Goal: Information Seeking & Learning: Learn about a topic

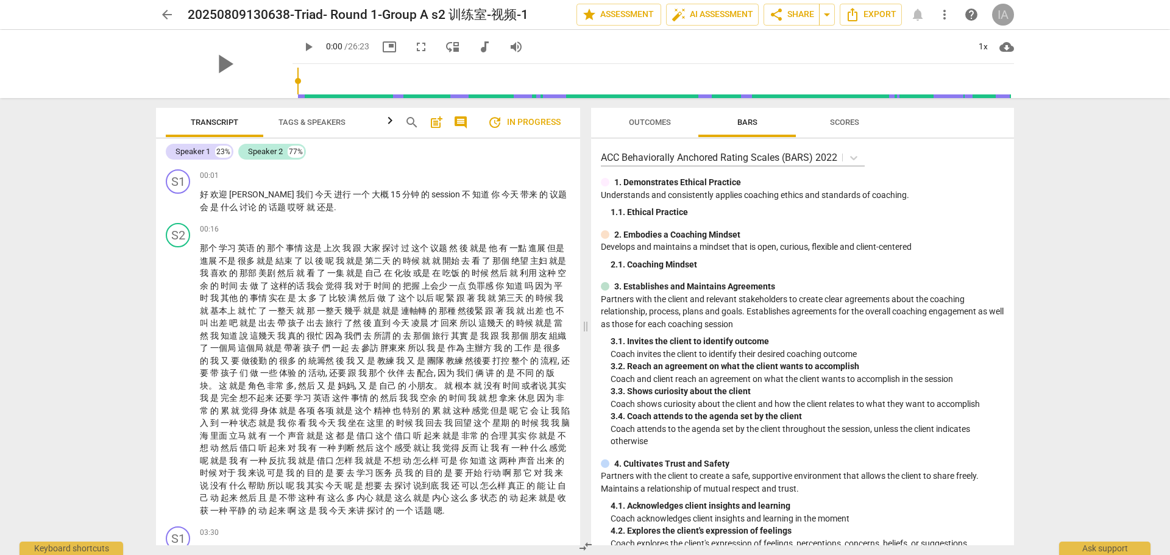
click at [1005, 10] on div "IA" at bounding box center [1003, 15] width 22 height 22
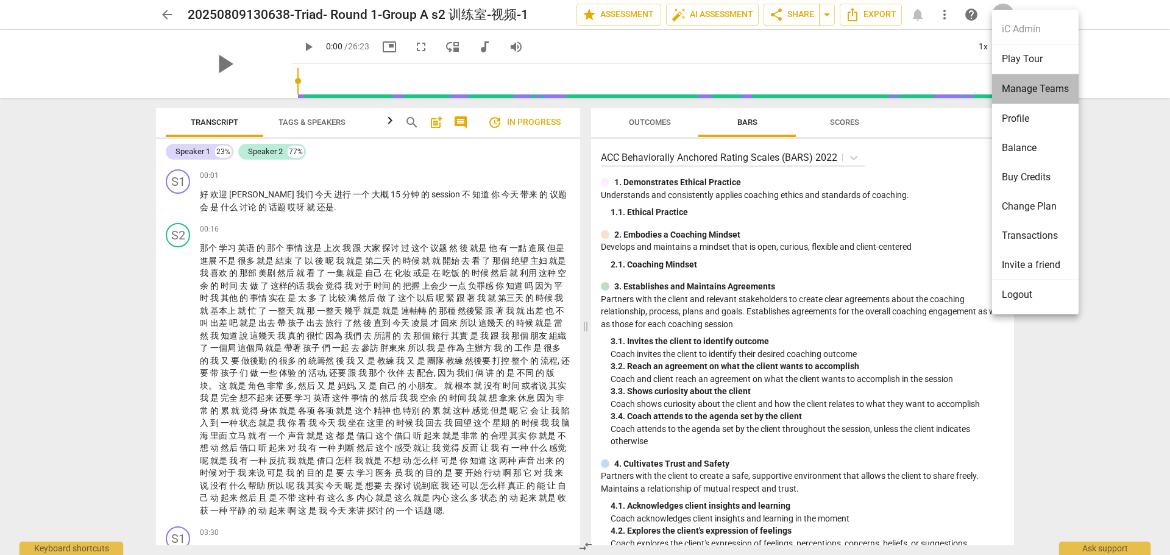
click at [1012, 87] on li "Manage Teams" at bounding box center [1035, 89] width 87 height 30
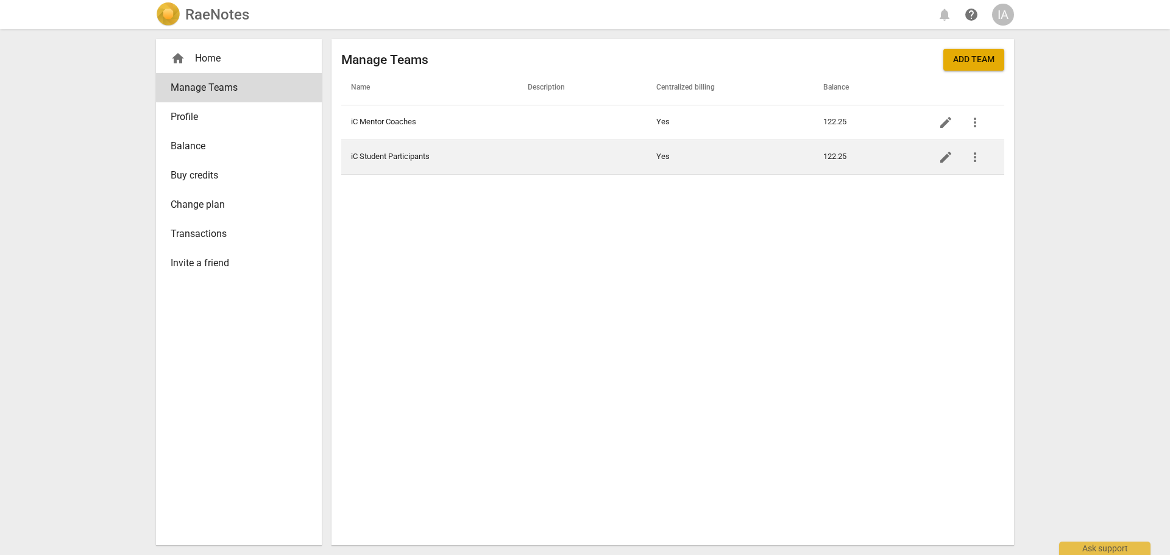
click at [389, 152] on td "iC Student Participants" at bounding box center [429, 157] width 177 height 35
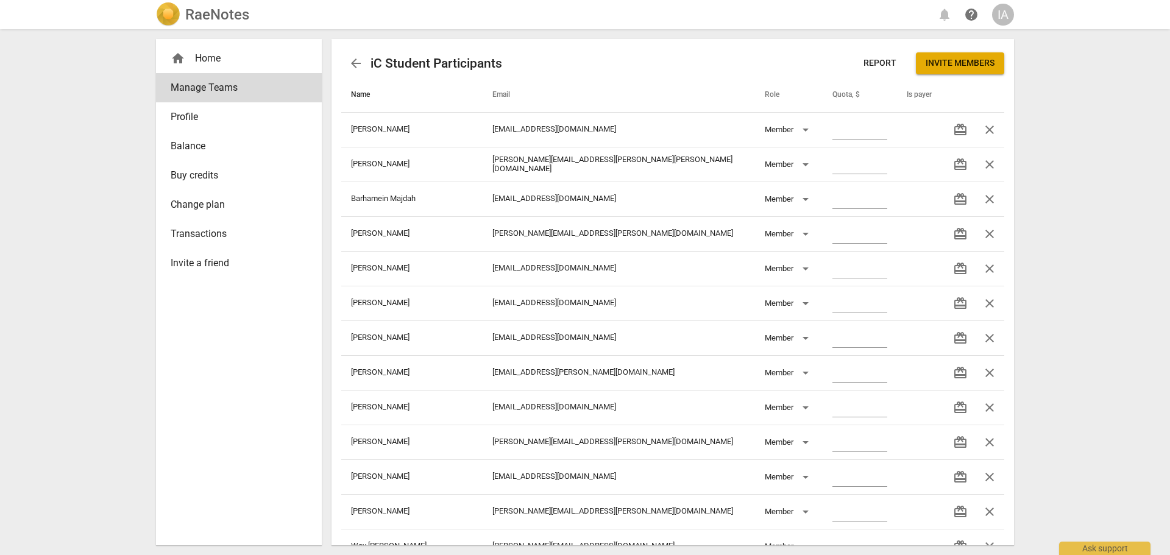
click at [363, 96] on span "Name" at bounding box center [368, 95] width 34 height 10
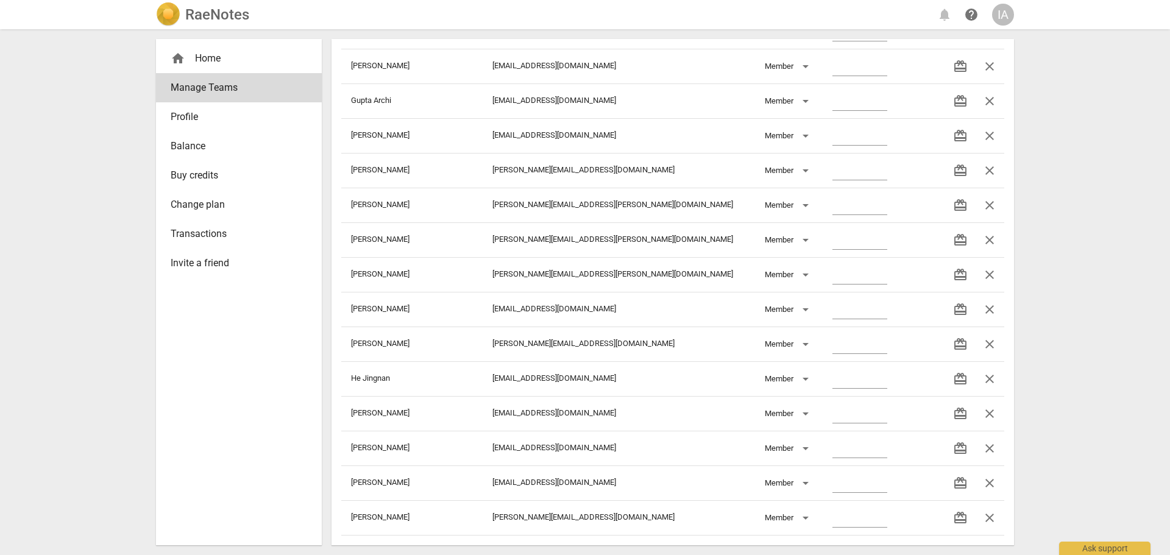
scroll to position [3473, 0]
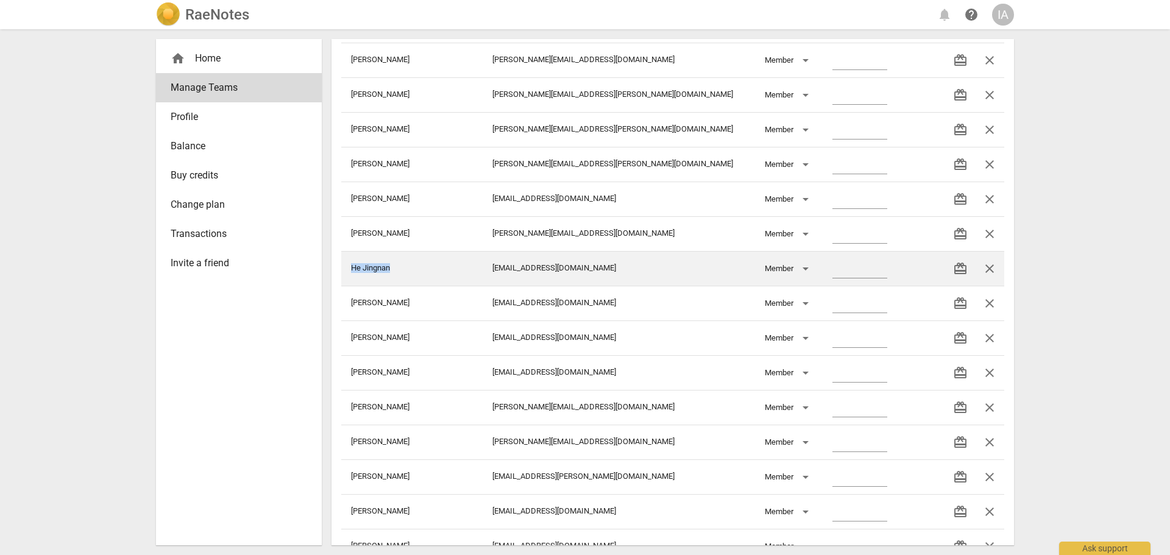
drag, startPoint x: 352, startPoint y: 269, endPoint x: 402, endPoint y: 268, distance: 50.0
click at [402, 268] on td "He Jingnan" at bounding box center [411, 268] width 141 height 35
copy td "He Jingnan"
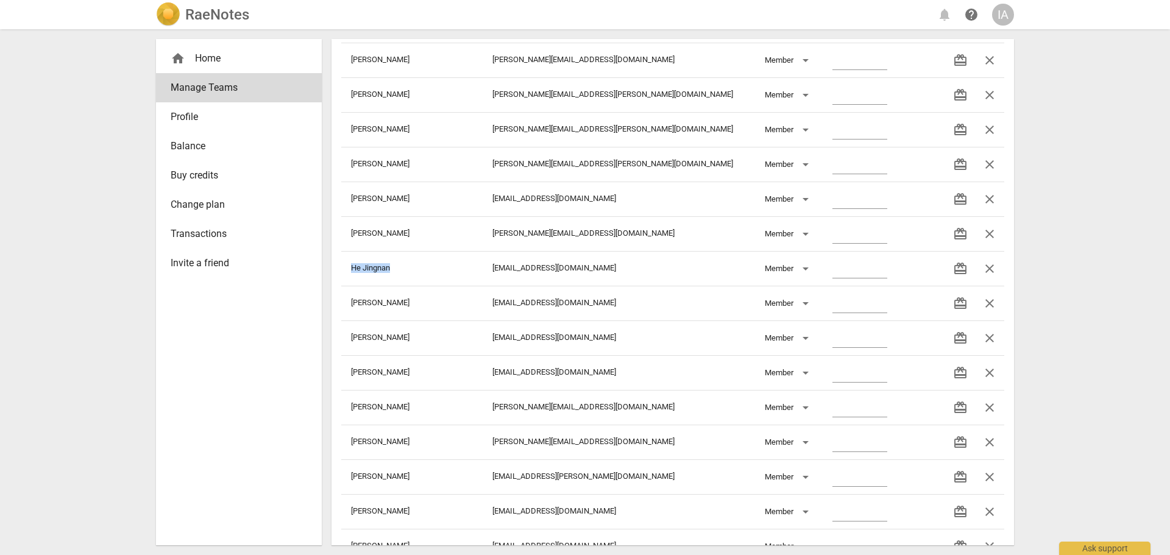
click at [207, 58] on div "home Home" at bounding box center [234, 58] width 127 height 15
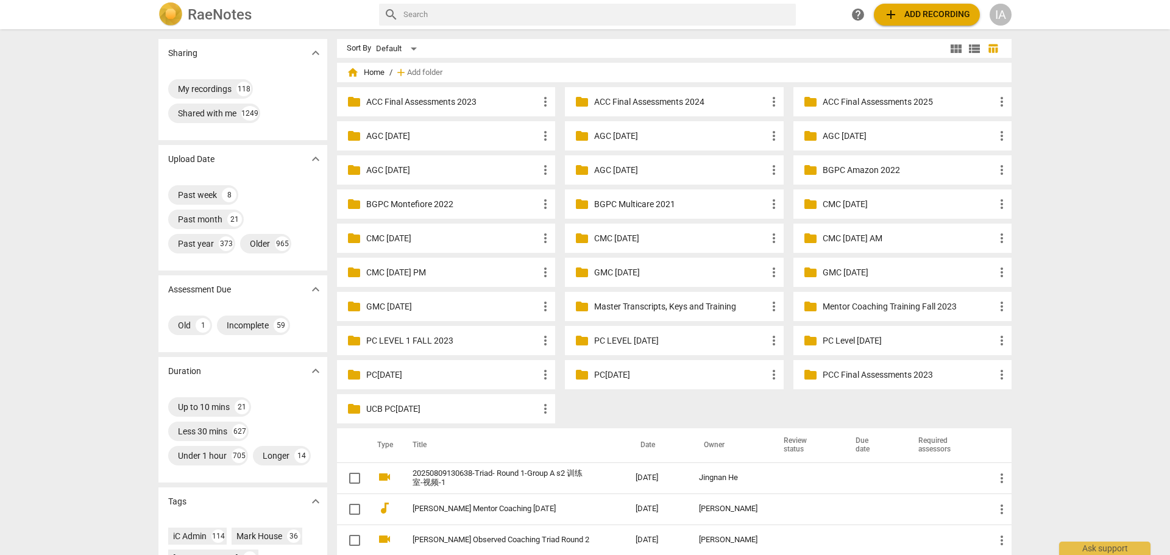
click at [465, 16] on input "text" at bounding box center [597, 15] width 388 height 20
click at [1107, 422] on div "Sharing expand_more My recordings 118 Shared with me 1249 Upload Date expand_mo…" at bounding box center [585, 292] width 1170 height 525
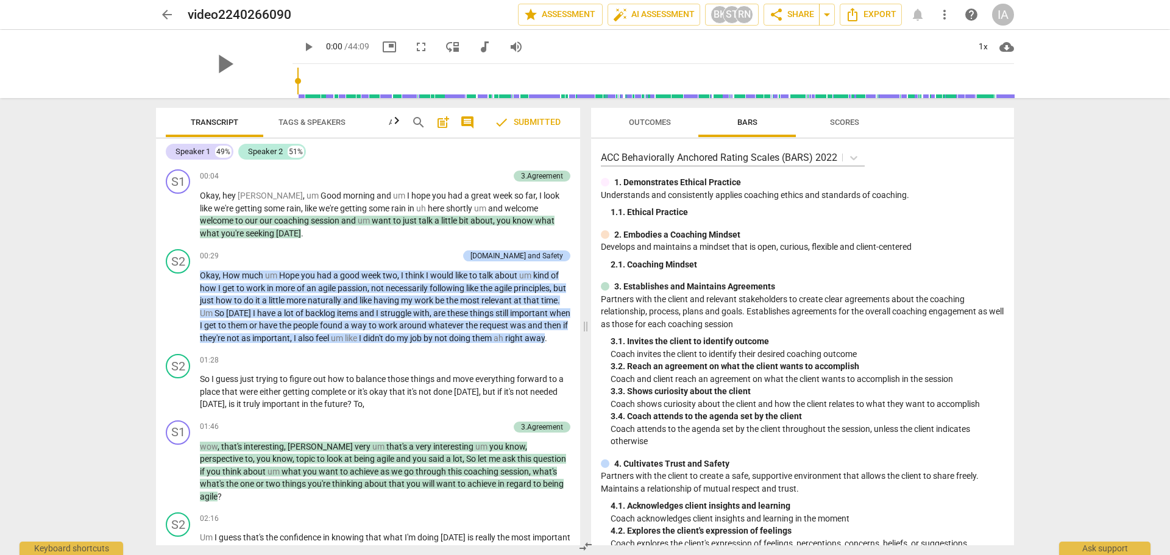
click at [163, 14] on span "arrow_back" at bounding box center [167, 14] width 15 height 15
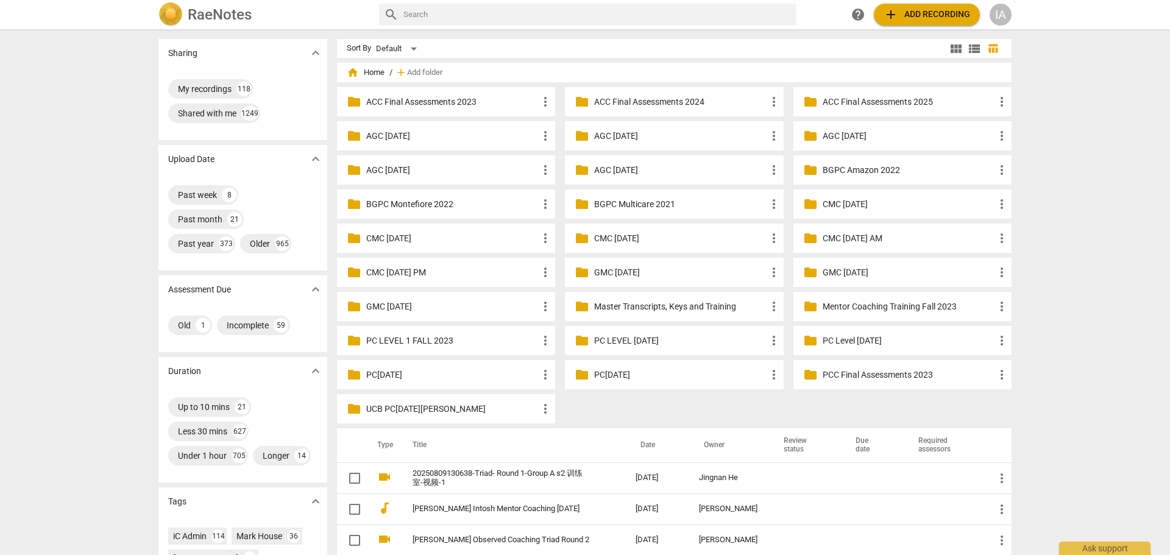
click at [411, 17] on input "text" at bounding box center [597, 15] width 388 height 20
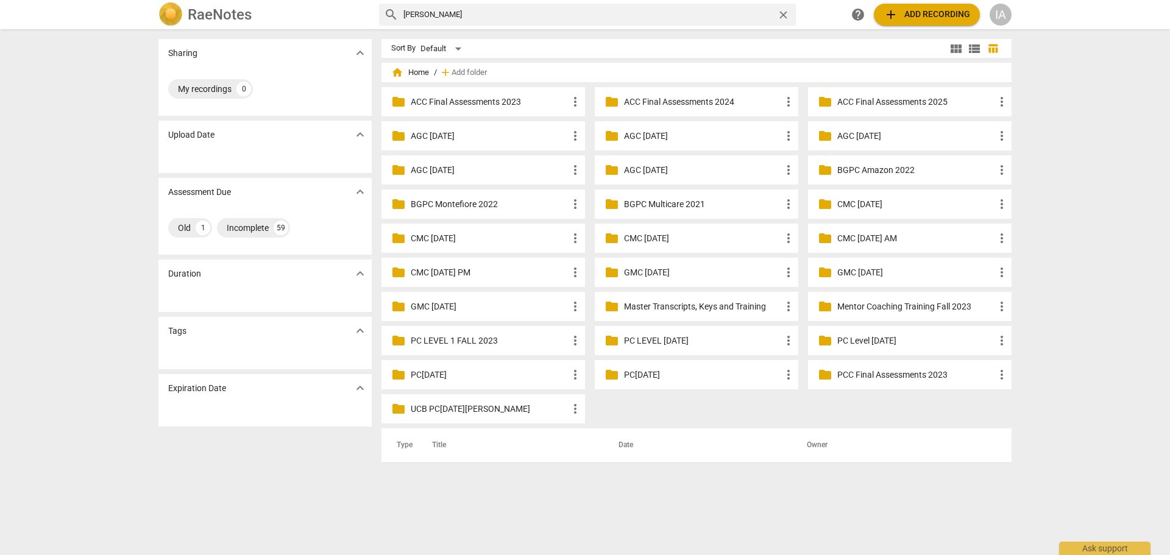
click at [419, 13] on input "aria wang" at bounding box center [587, 15] width 369 height 20
type input "wang"
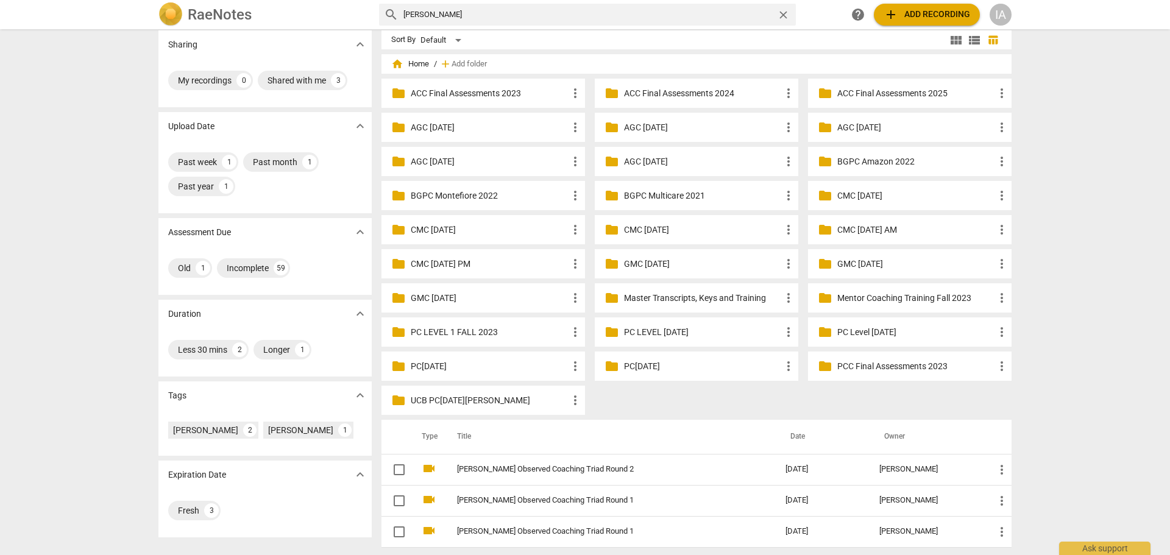
scroll to position [11, 0]
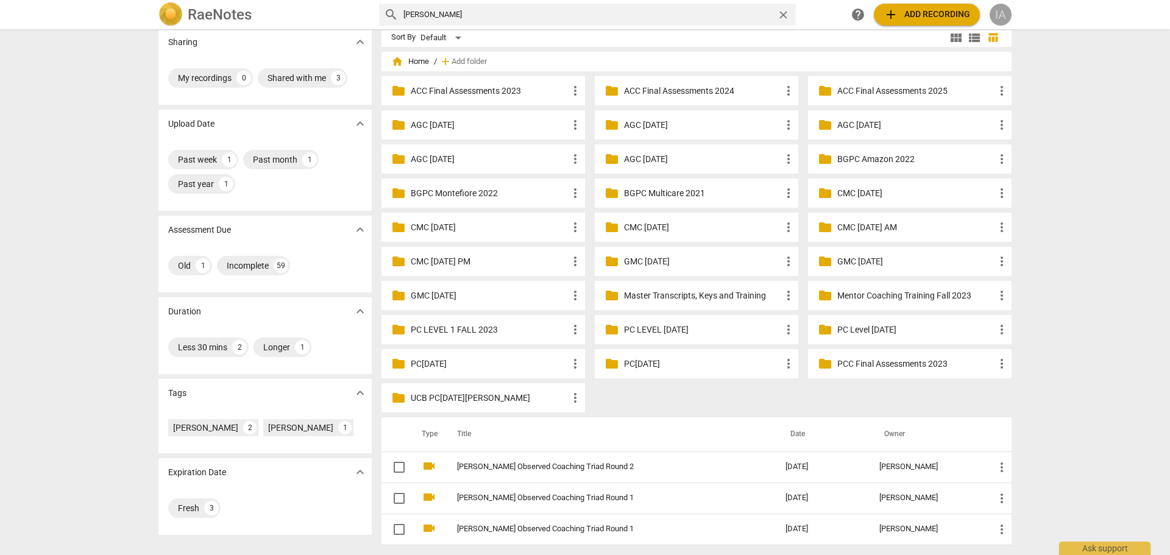
click at [1000, 14] on div "IA" at bounding box center [1001, 15] width 22 height 22
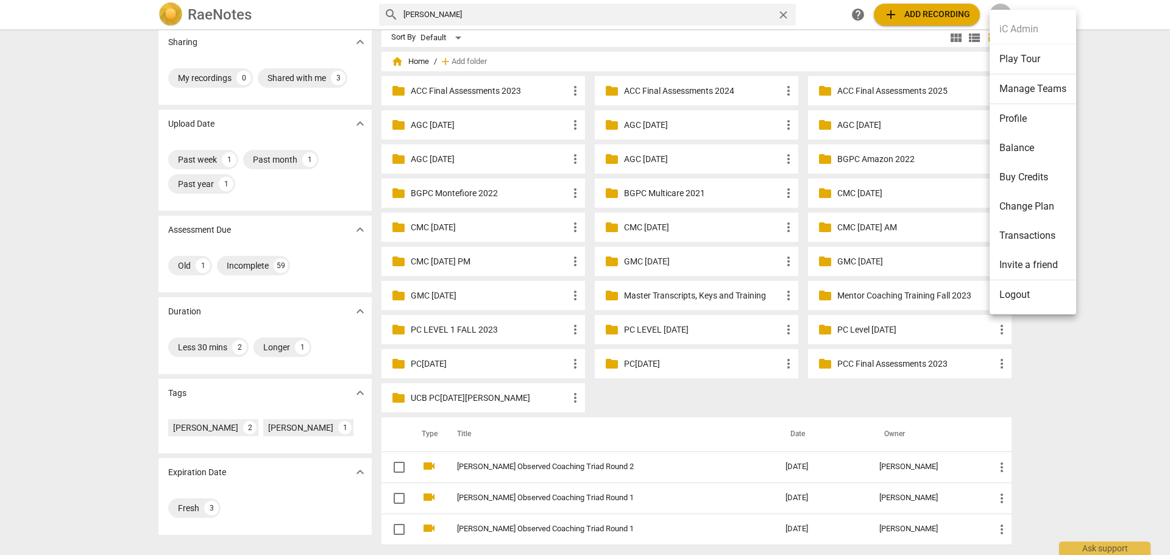
click at [1028, 90] on li "Manage Teams" at bounding box center [1033, 89] width 87 height 30
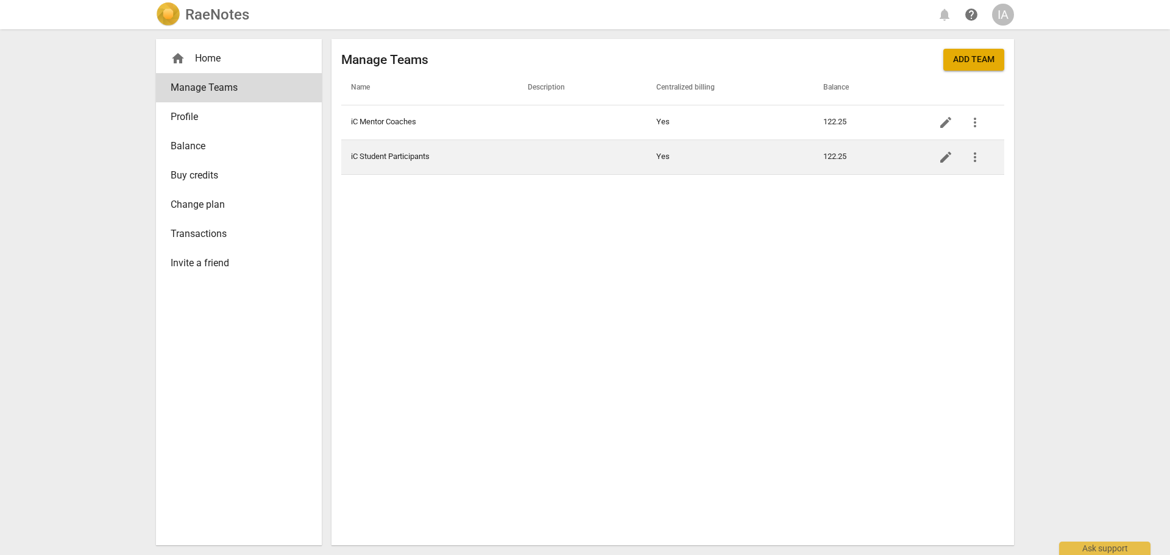
click at [397, 158] on td "iC Student Participants" at bounding box center [429, 157] width 177 height 35
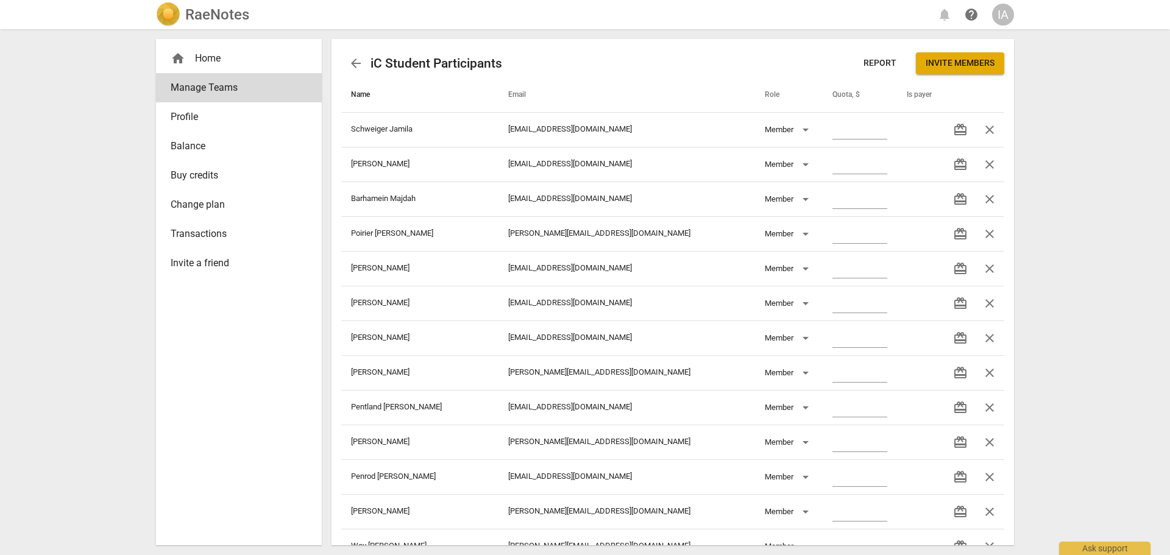
click at [363, 99] on span "Name" at bounding box center [368, 95] width 34 height 10
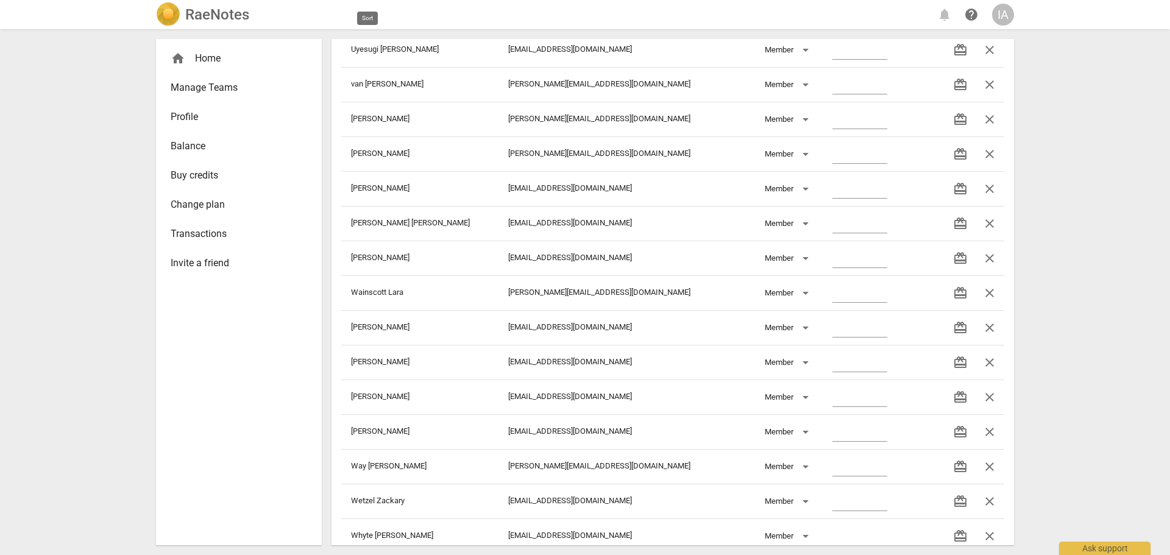
scroll to position [8958, 0]
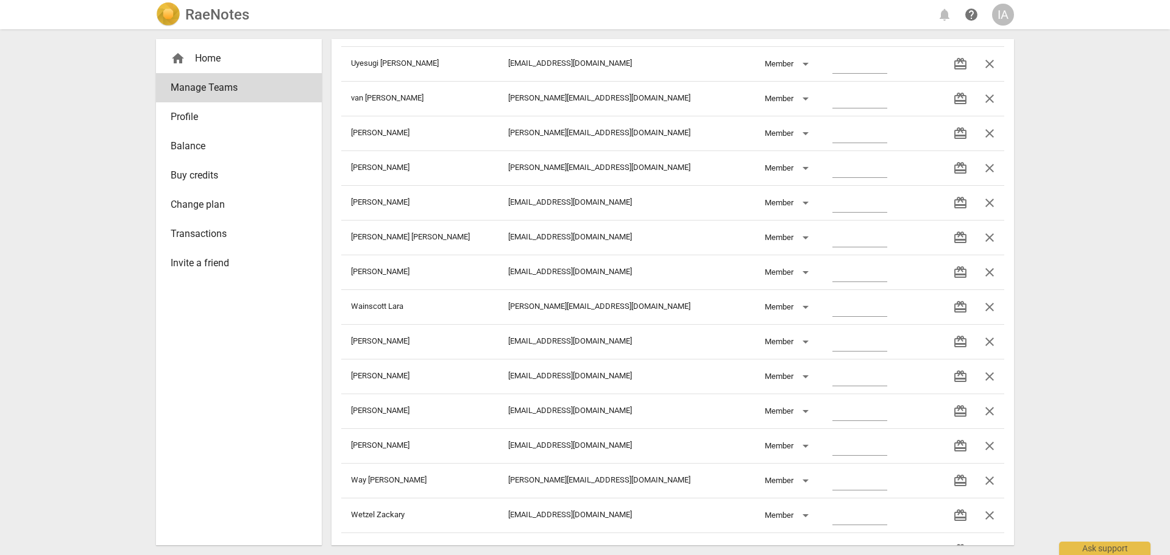
click at [203, 9] on h2 "RaeNotes" at bounding box center [217, 14] width 64 height 17
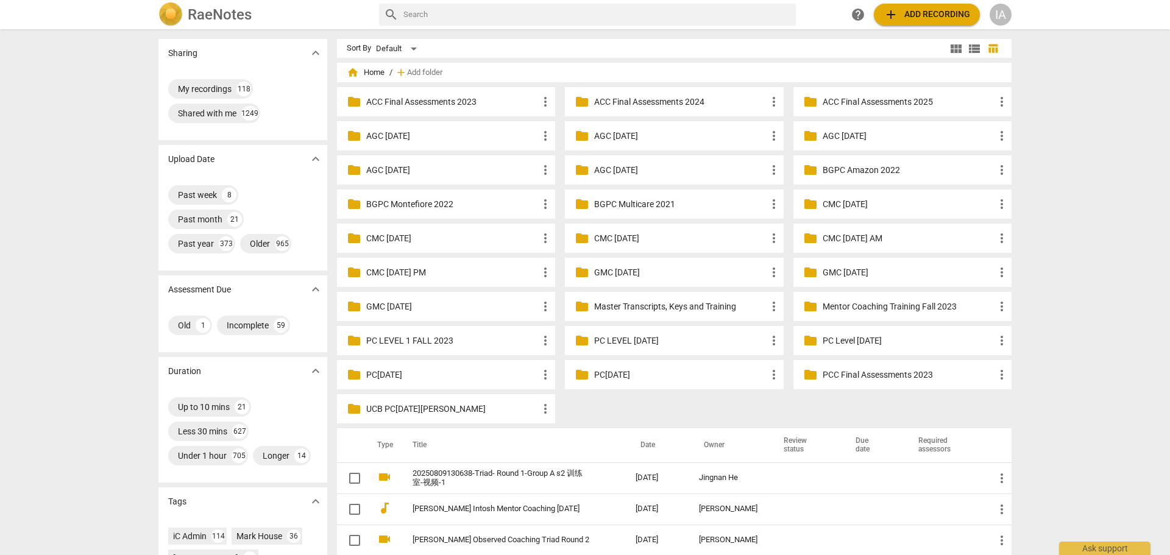
click at [414, 15] on input "text" at bounding box center [597, 15] width 388 height 20
type input "grace wang"
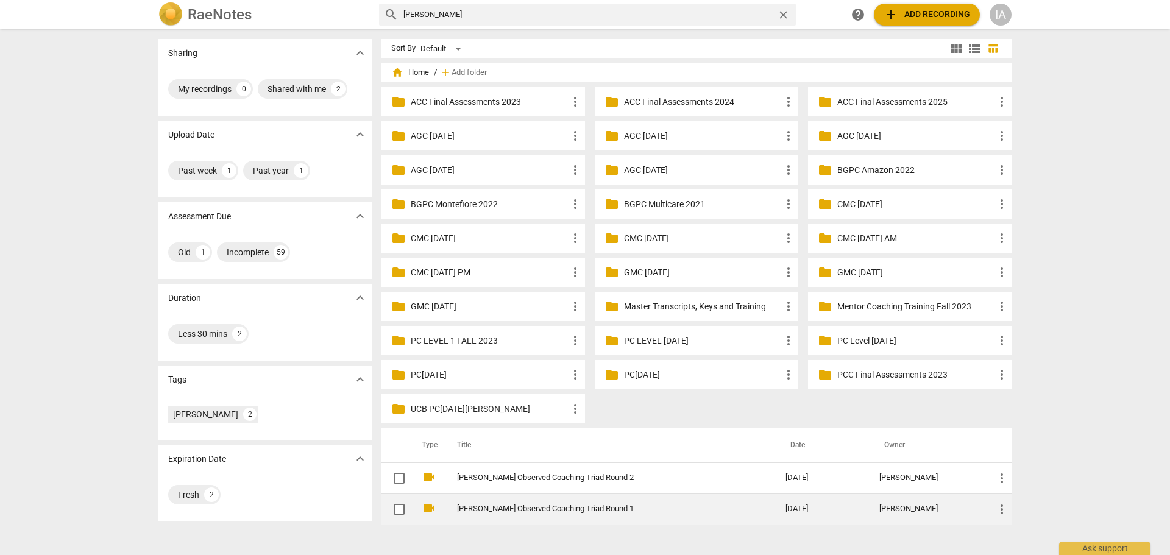
click at [545, 506] on link "Grace Wang Observed Coaching Triad Round 1" at bounding box center [599, 509] width 285 height 9
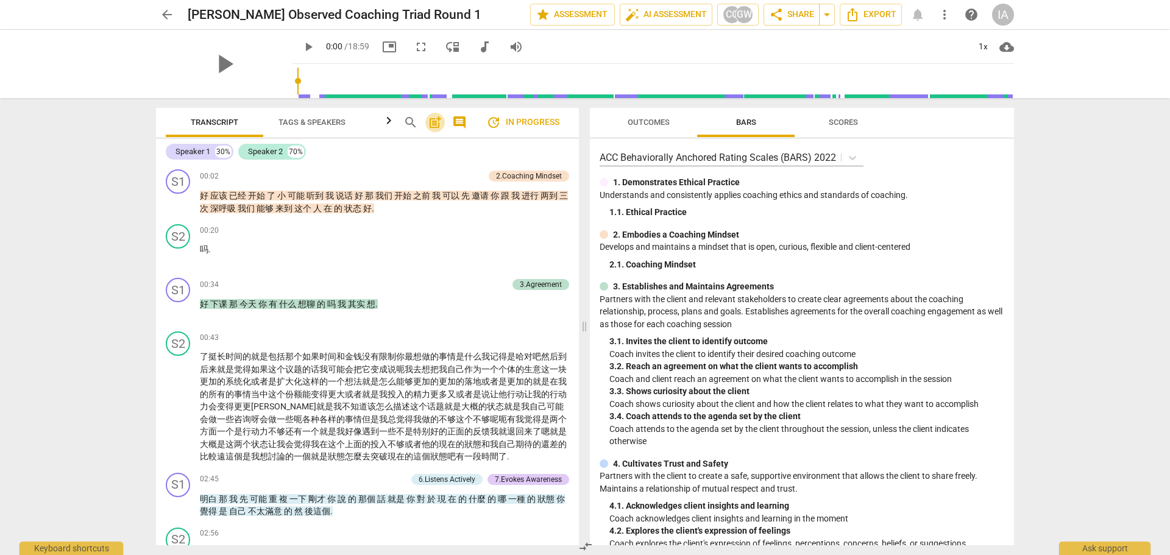
click at [436, 125] on span "post_add" at bounding box center [435, 122] width 15 height 15
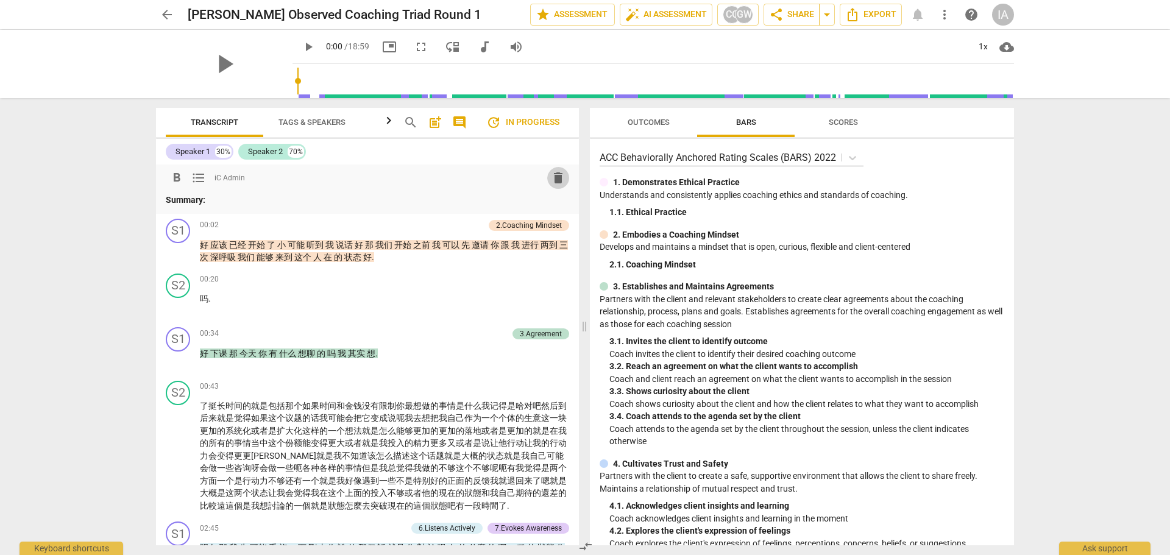
click at [554, 178] on span "delete" at bounding box center [558, 178] width 15 height 15
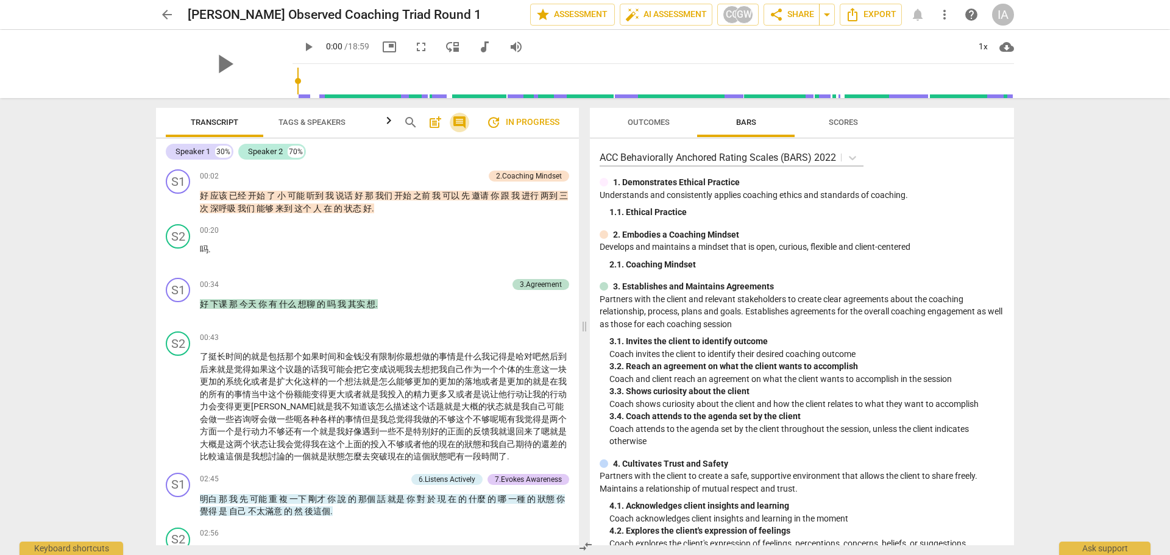
click at [458, 121] on span "comment" at bounding box center [459, 122] width 15 height 15
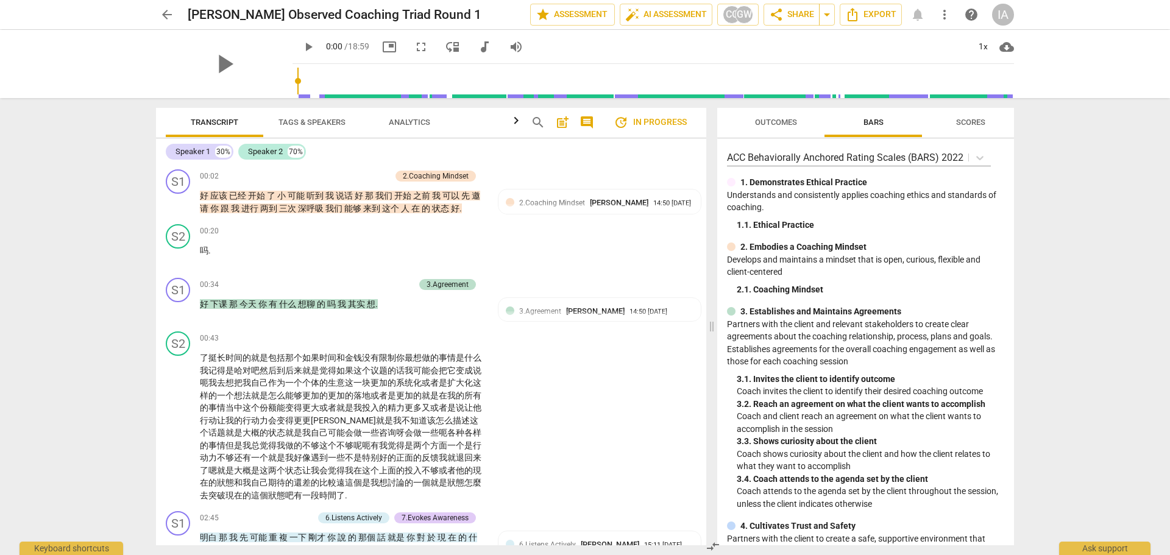
click at [166, 13] on span "arrow_back" at bounding box center [167, 14] width 15 height 15
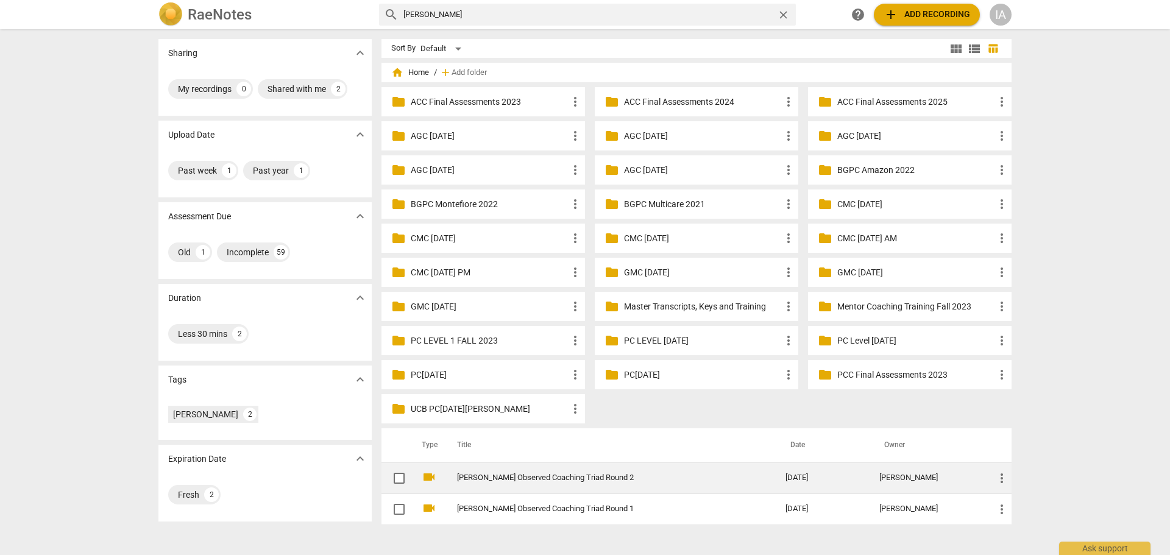
click at [594, 476] on link "[PERSON_NAME] Observed Coaching Triad Round 2" at bounding box center [599, 477] width 285 height 9
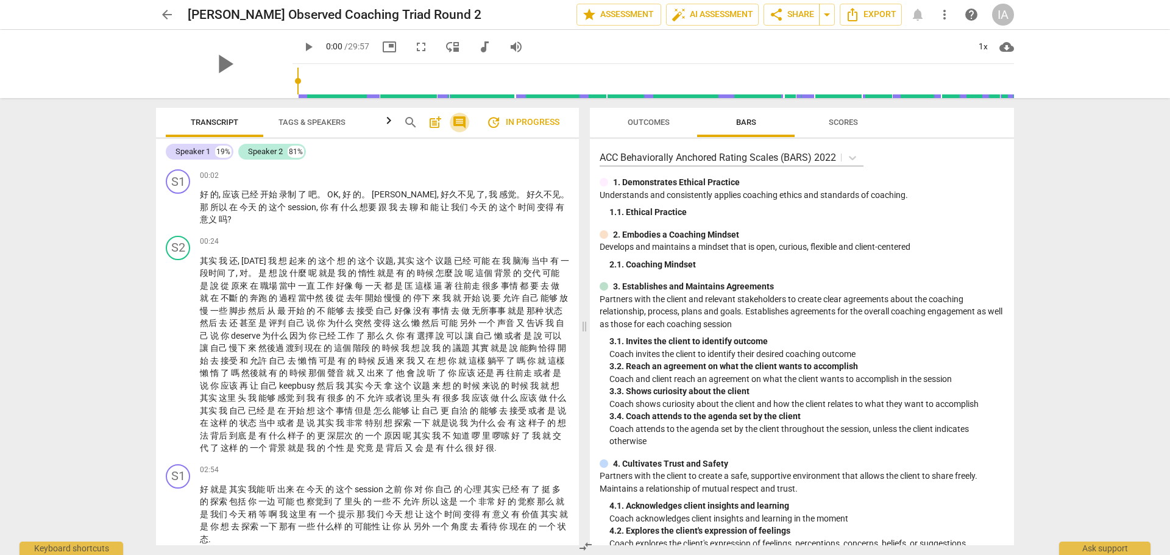
click at [457, 122] on span "comment" at bounding box center [459, 122] width 15 height 15
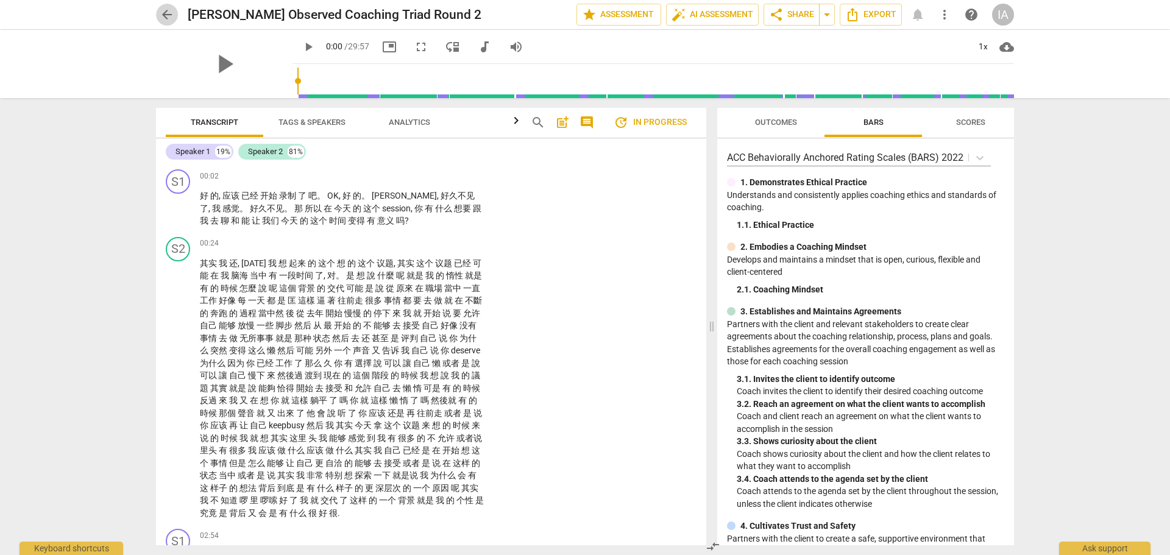
click at [169, 14] on span "arrow_back" at bounding box center [167, 14] width 15 height 15
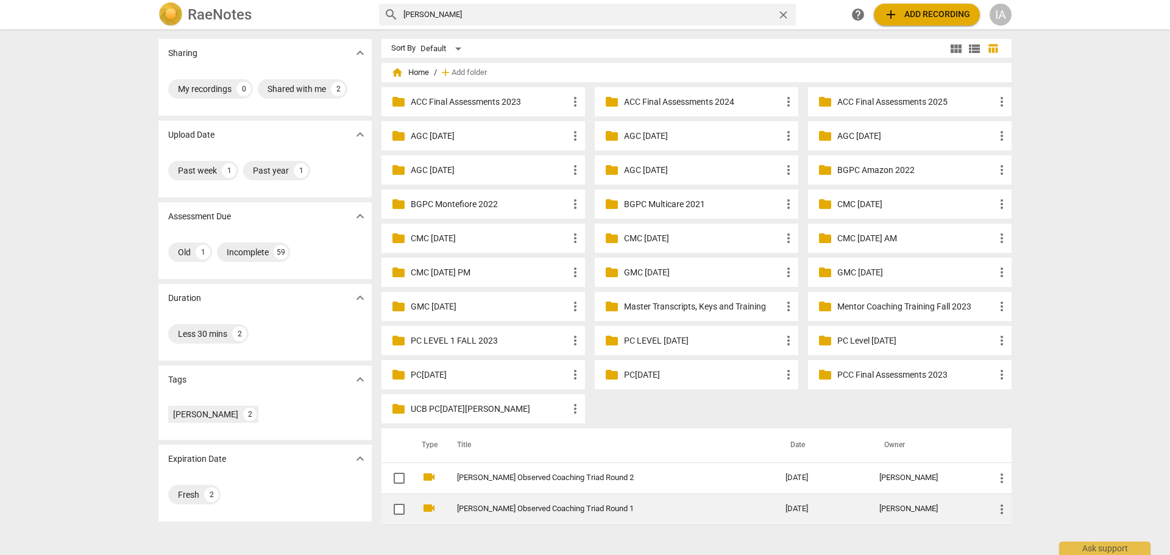
click at [603, 508] on link "Grace Wang Observed Coaching Triad Round 1" at bounding box center [599, 509] width 285 height 9
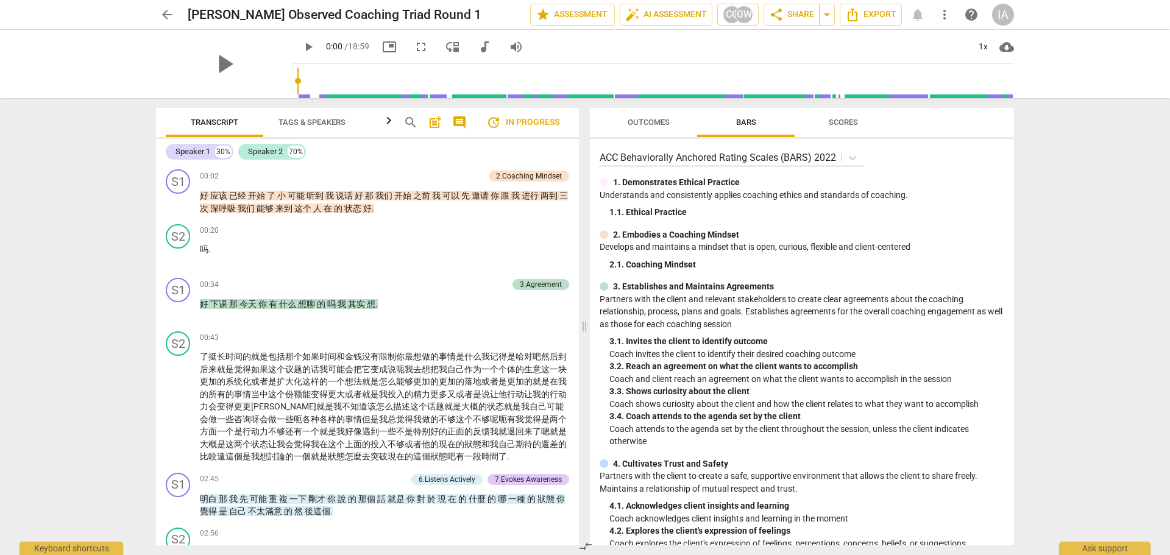
click at [163, 10] on span "arrow_back" at bounding box center [167, 14] width 15 height 15
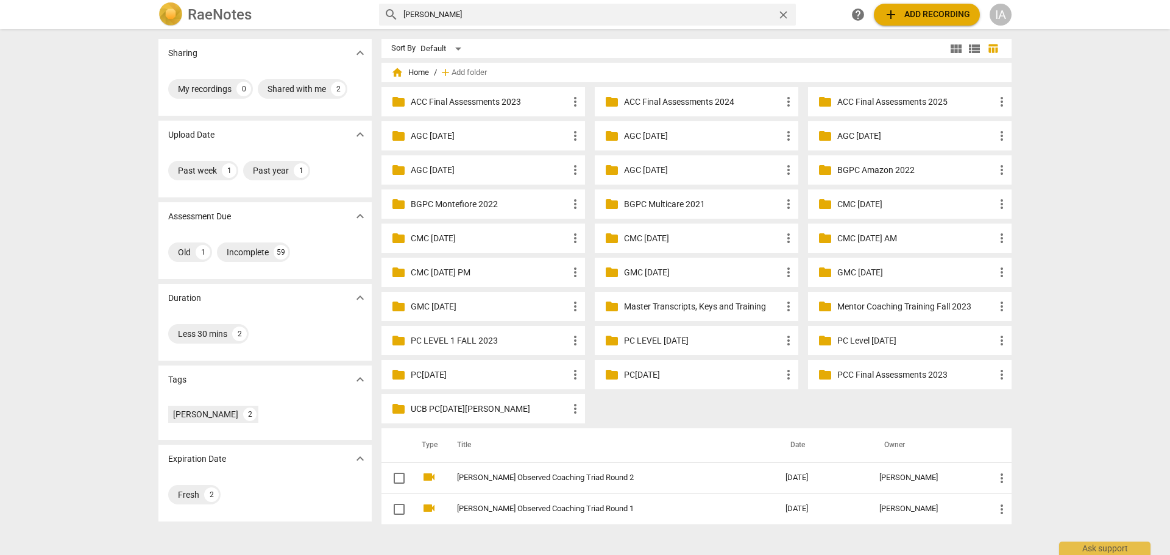
drag, startPoint x: 424, startPoint y: 16, endPoint x: 391, endPoint y: 21, distance: 33.9
click at [391, 21] on div "search grace wang close" at bounding box center [587, 15] width 417 height 22
type input "lei wang"
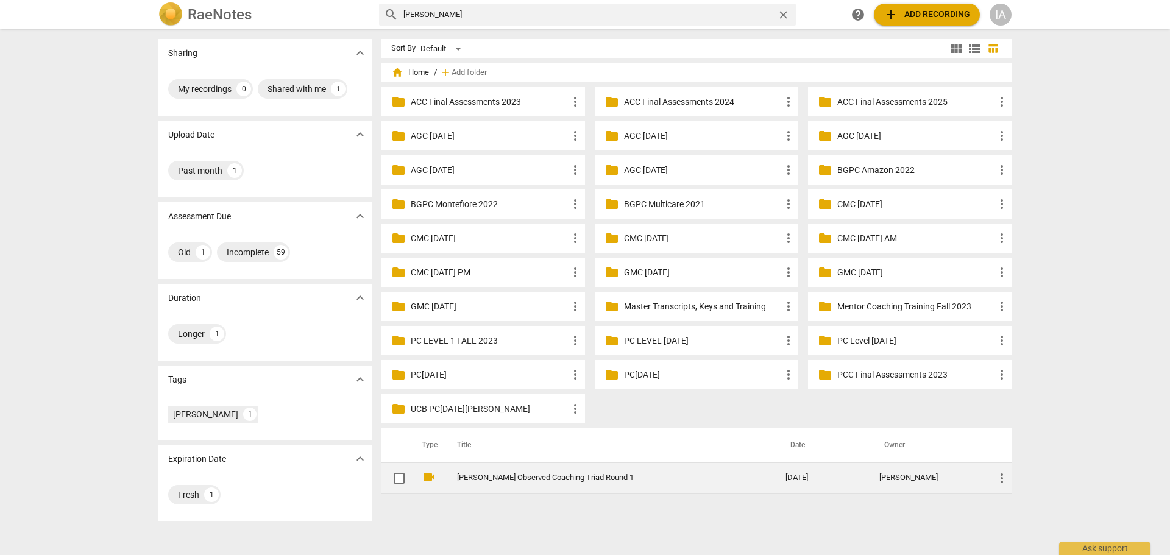
click at [553, 478] on link "Wang Lei Observed Coaching Triad Round 1" at bounding box center [599, 477] width 285 height 9
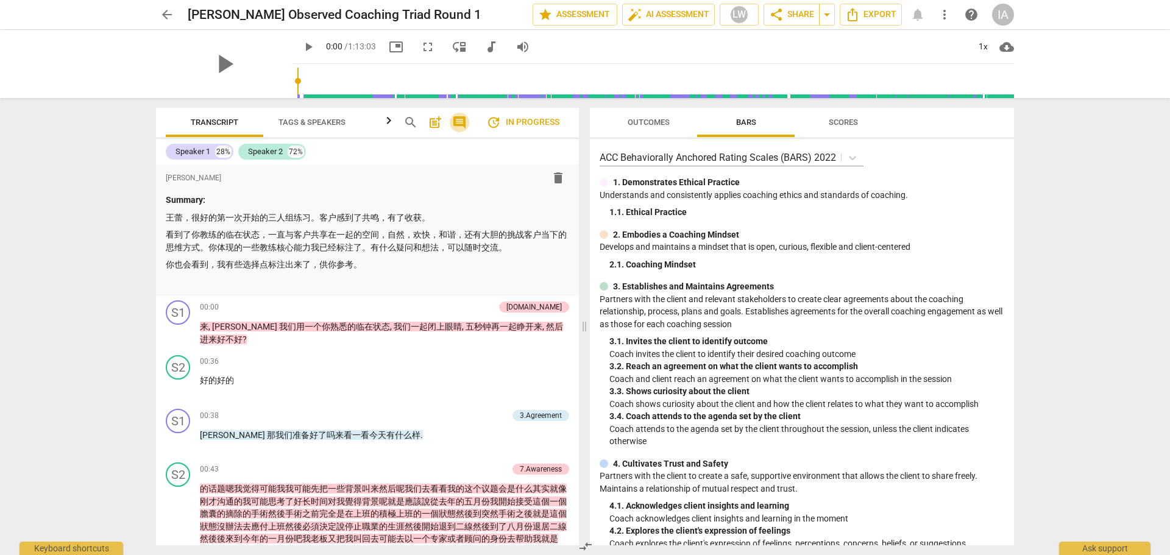
click at [458, 123] on span "comment" at bounding box center [459, 122] width 15 height 15
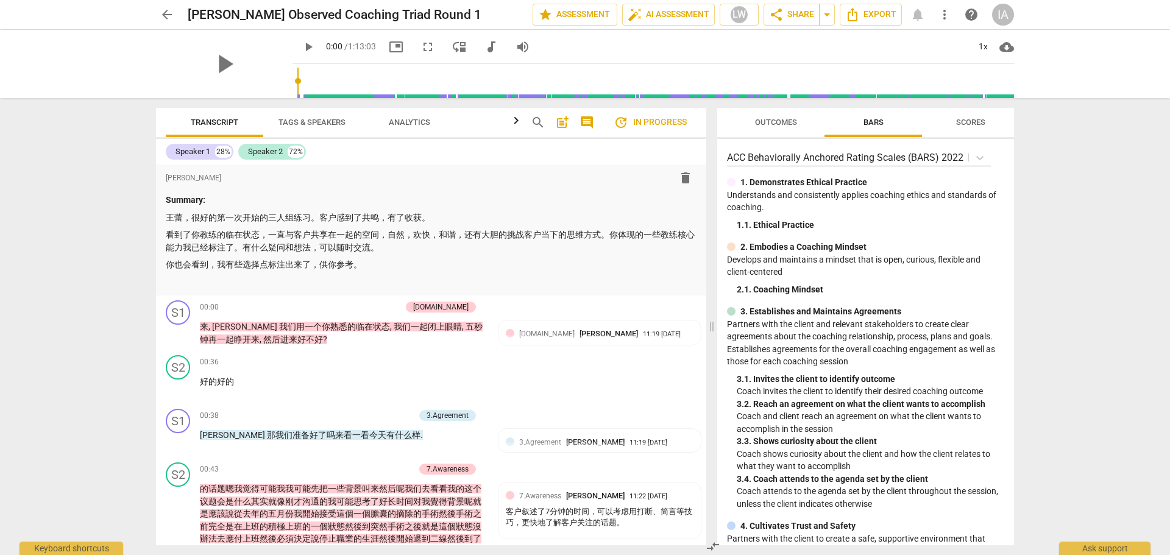
click at [167, 15] on span "arrow_back" at bounding box center [167, 14] width 15 height 15
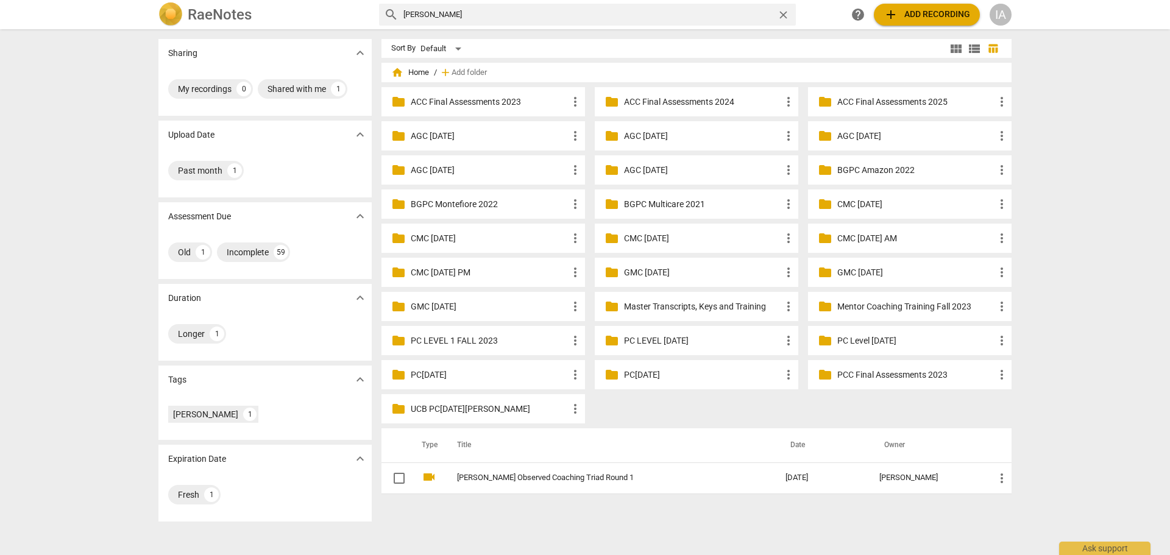
drag, startPoint x: 447, startPoint y: 12, endPoint x: 361, endPoint y: 16, distance: 86.0
click at [361, 16] on div "RaeNotes search lei wang close help add Add recording IA" at bounding box center [585, 14] width 873 height 24
type input "sam wu"
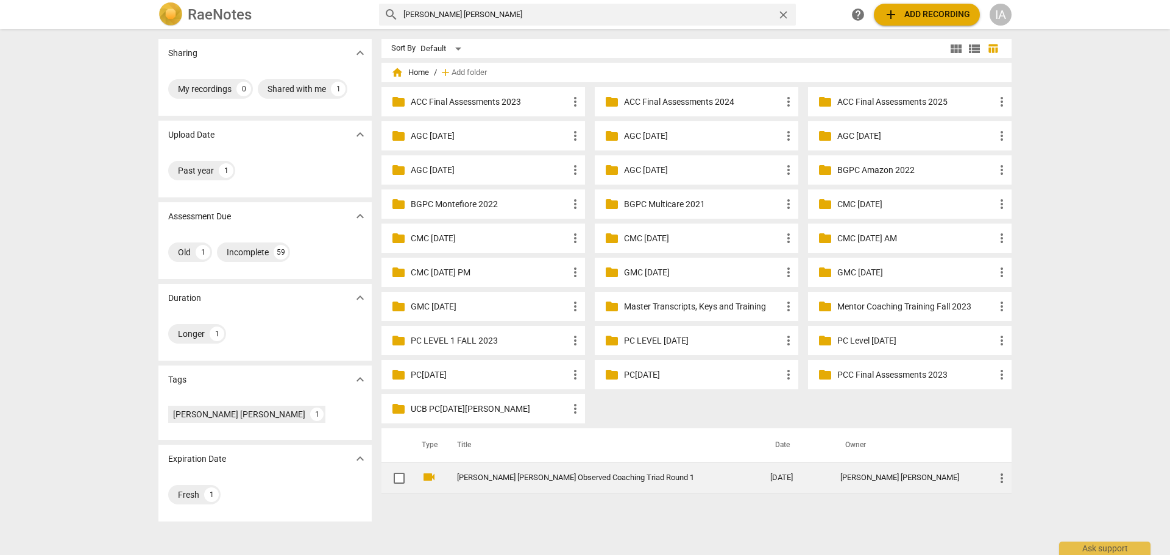
click at [587, 479] on link "Sam Wu Observed Coaching Triad Round 1" at bounding box center [591, 477] width 269 height 9
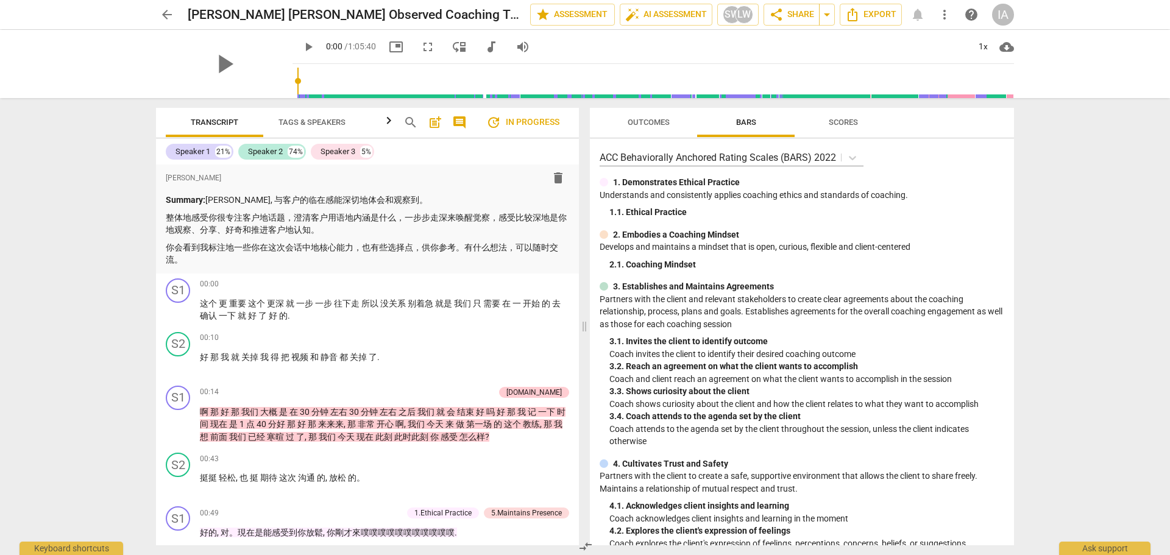
click at [458, 118] on span "comment" at bounding box center [459, 122] width 15 height 15
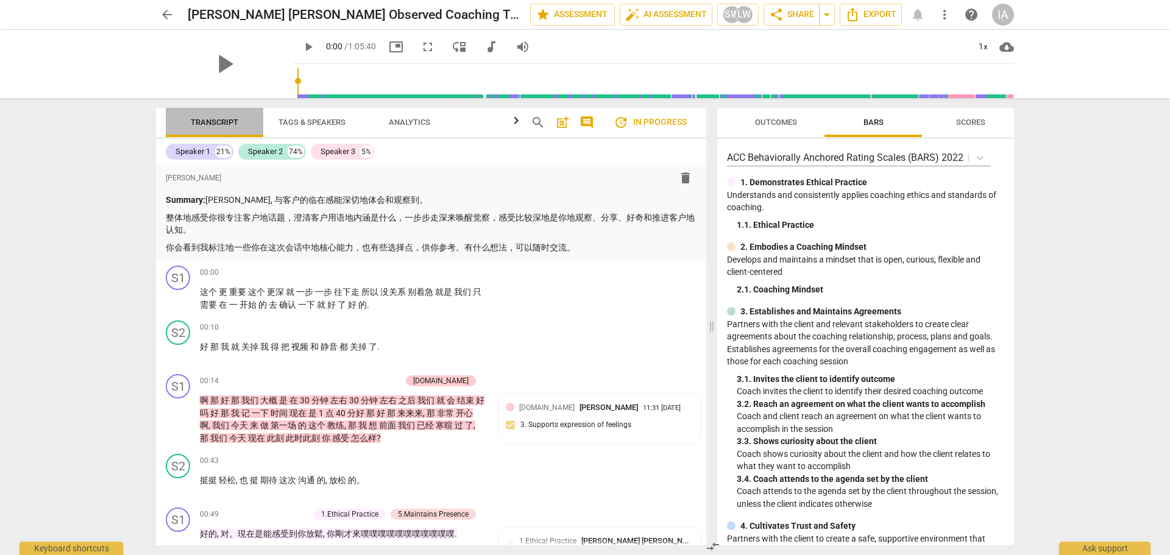
click at [208, 118] on span "Transcript" at bounding box center [215, 122] width 48 height 9
click at [168, 13] on span "arrow_back" at bounding box center [167, 14] width 15 height 15
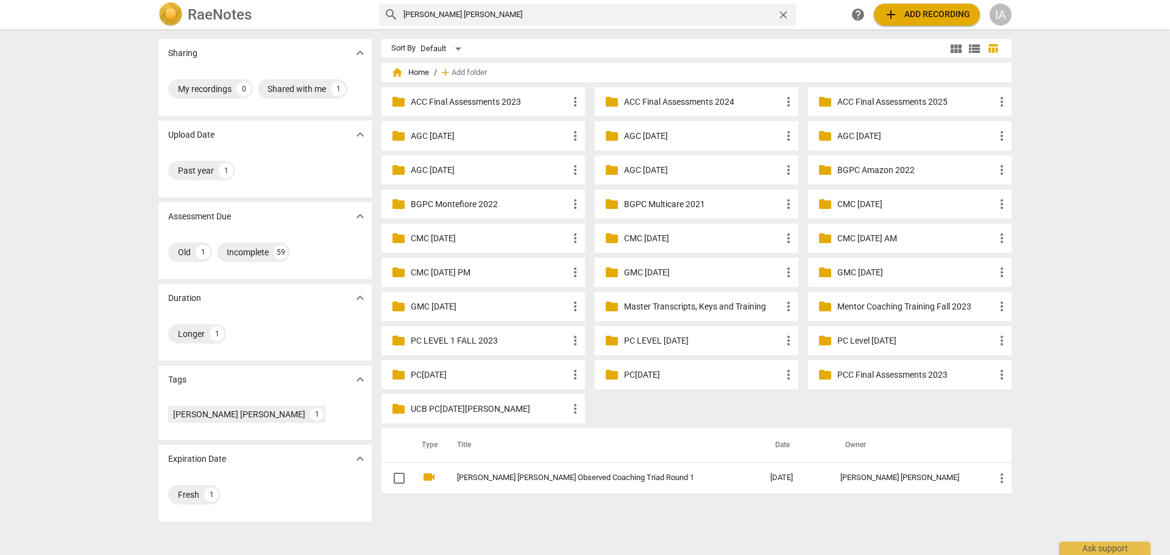
drag, startPoint x: 435, startPoint y: 10, endPoint x: 364, endPoint y: 18, distance: 71.1
click at [364, 18] on div "RaeNotes search sam wu close help add Add recording IA" at bounding box center [585, 14] width 873 height 24
type input "k"
type input "tina yin"
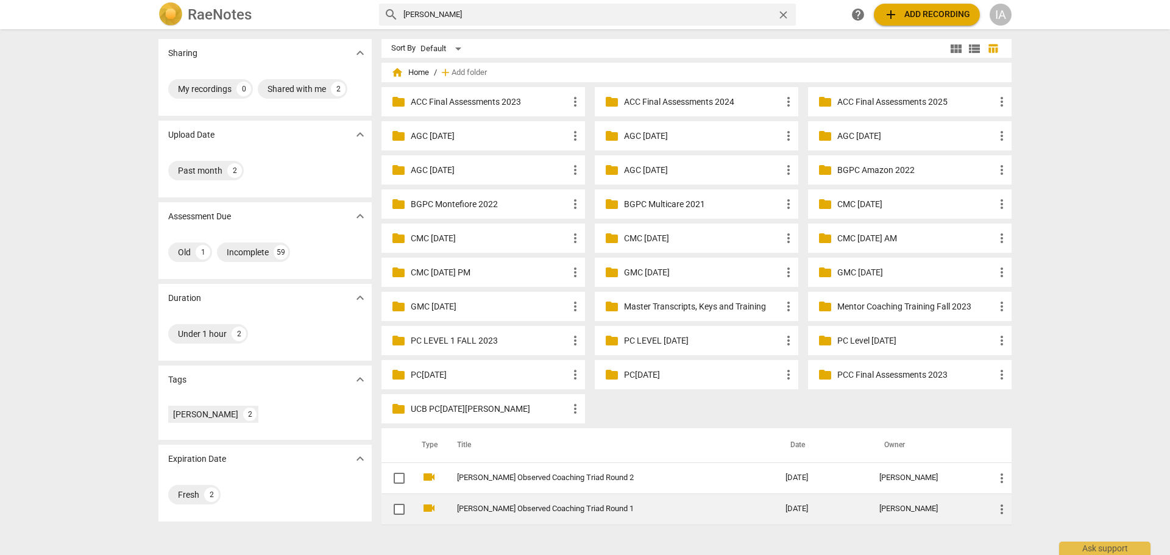
click at [572, 508] on link "[PERSON_NAME] Observed Coaching Triad Round 1" at bounding box center [599, 509] width 285 height 9
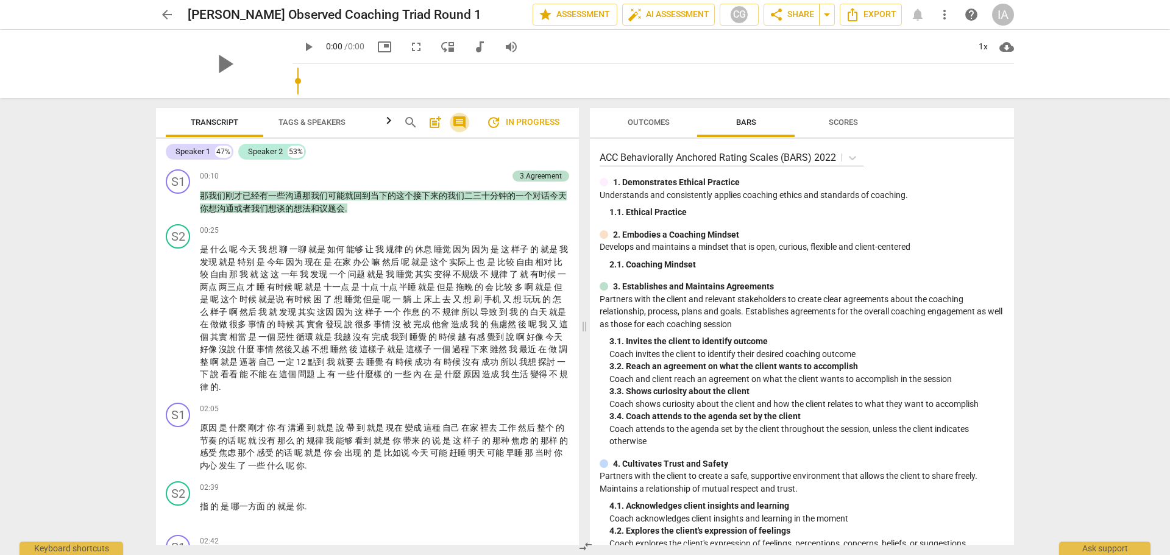
click at [459, 122] on span "comment" at bounding box center [459, 122] width 15 height 15
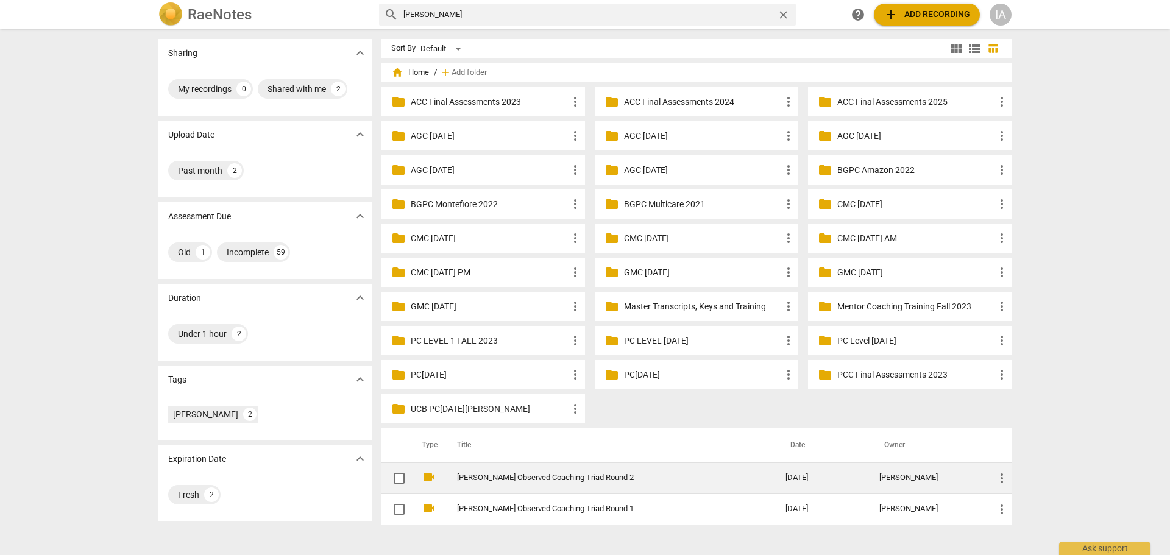
click at [545, 476] on link "[PERSON_NAME] Observed Coaching Triad Round 2" at bounding box center [599, 477] width 285 height 9
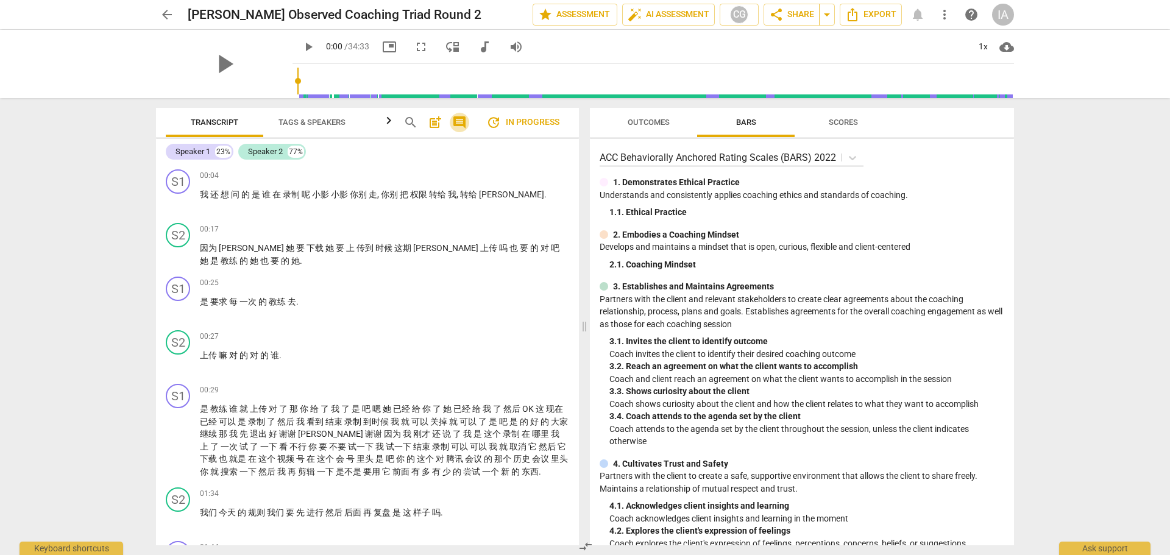
click at [459, 123] on span "comment" at bounding box center [459, 122] width 15 height 15
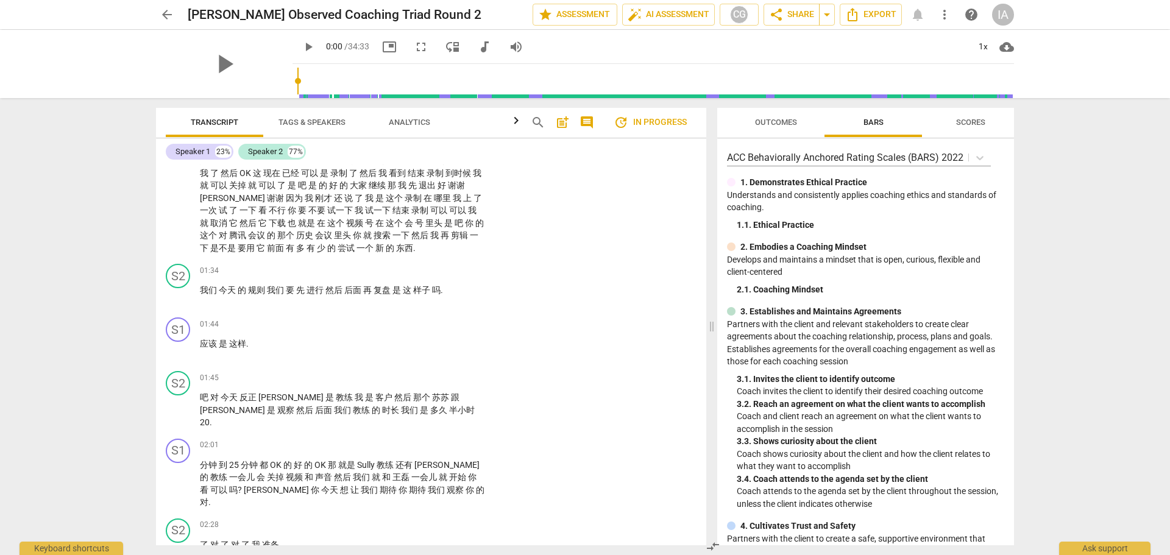
scroll to position [183, 0]
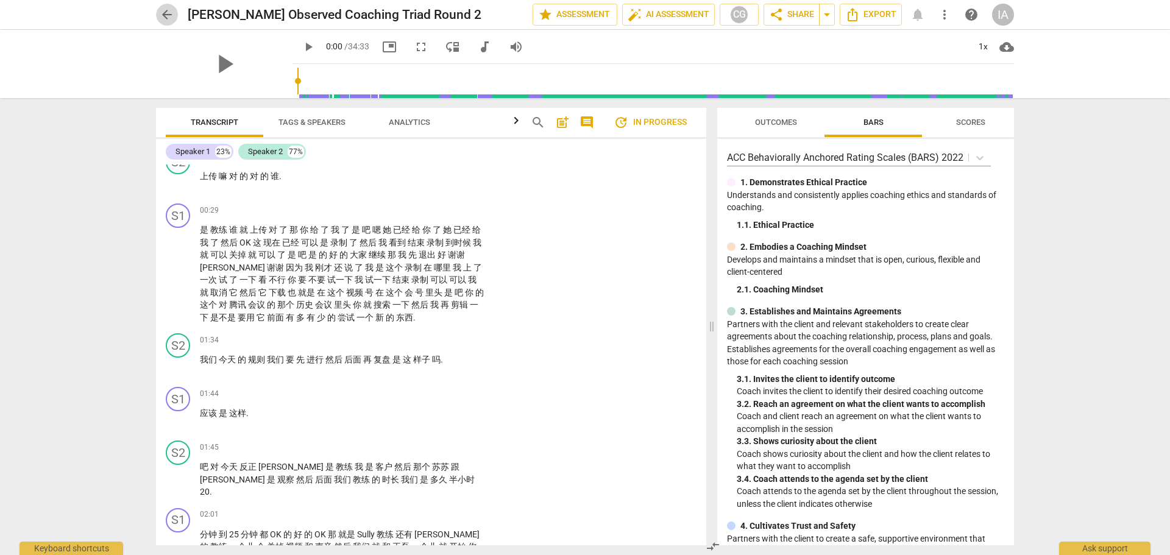
click at [165, 12] on span "arrow_back" at bounding box center [167, 14] width 15 height 15
